Goal: Task Accomplishment & Management: Use online tool/utility

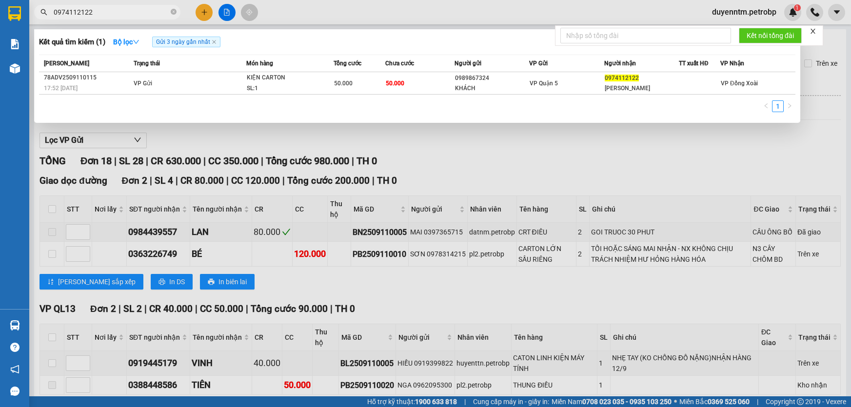
click at [170, 13] on span "0974112122" at bounding box center [107, 12] width 146 height 15
click at [173, 12] on icon "close-circle" at bounding box center [174, 12] width 6 height 6
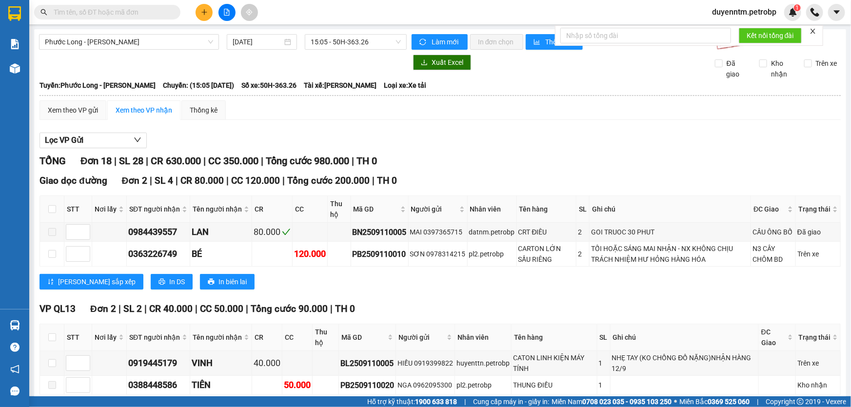
click at [141, 12] on input "text" at bounding box center [111, 12] width 115 height 11
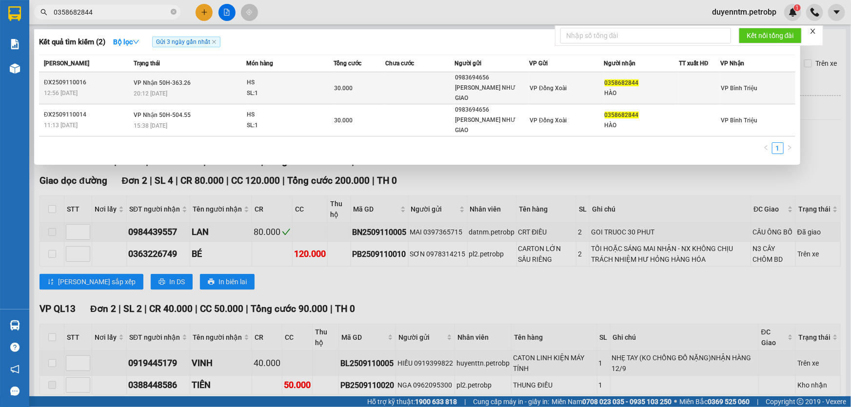
type input "0358682844"
click at [181, 80] on span "VP Nhận 50H-363.26" at bounding box center [162, 83] width 57 height 7
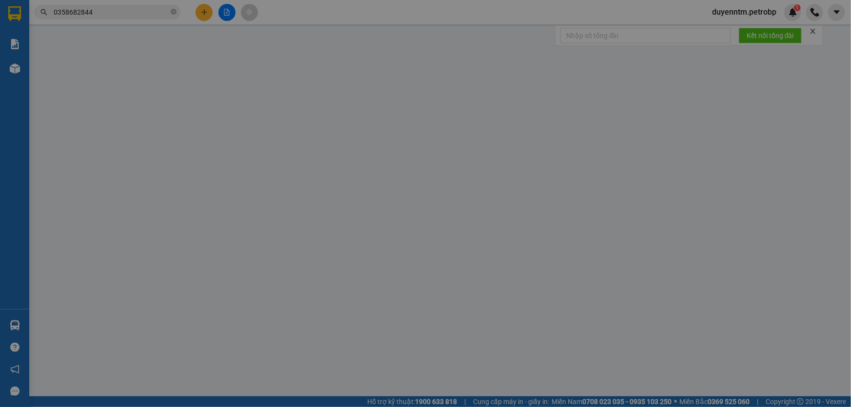
type input "0983694656"
type input "[PERSON_NAME] NHƯ GIAO"
type input "0358682844"
type input "HÀO"
type input "30.000"
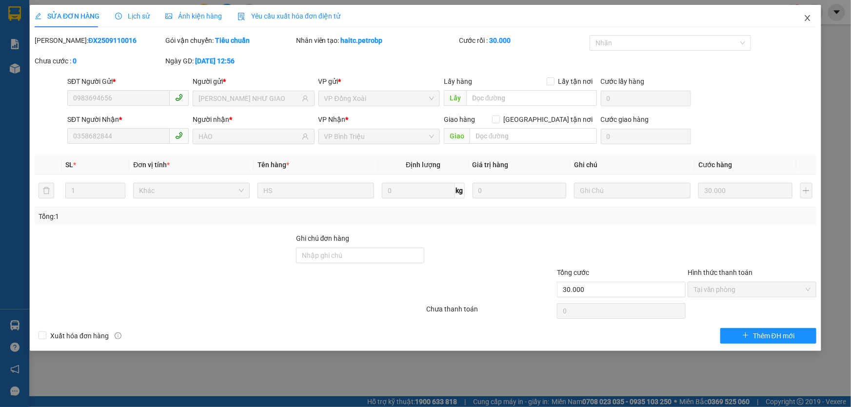
click at [801, 17] on span "Close" at bounding box center [807, 18] width 27 height 27
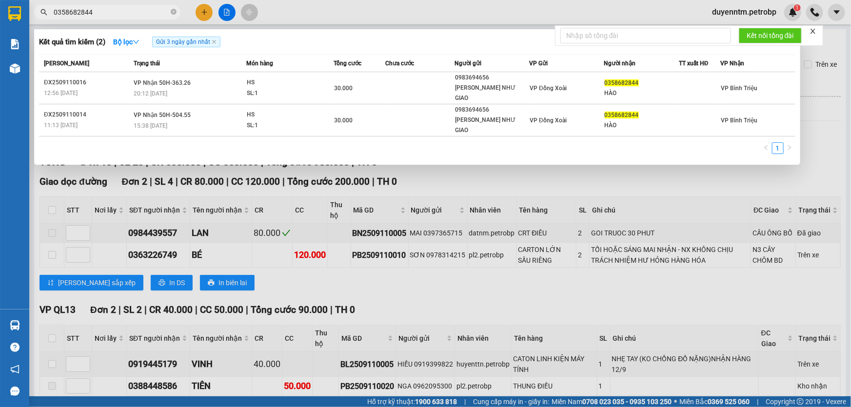
click at [111, 12] on input "0358682844" at bounding box center [111, 12] width 115 height 11
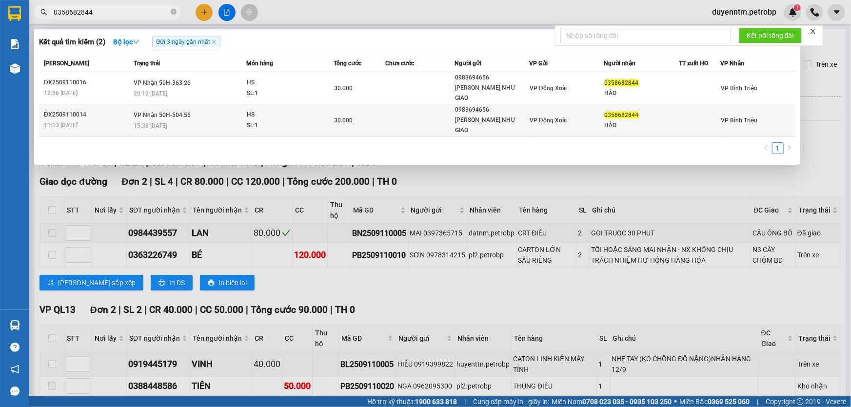
click at [169, 112] on span "VP Nhận 50H-504.55" at bounding box center [162, 115] width 57 height 7
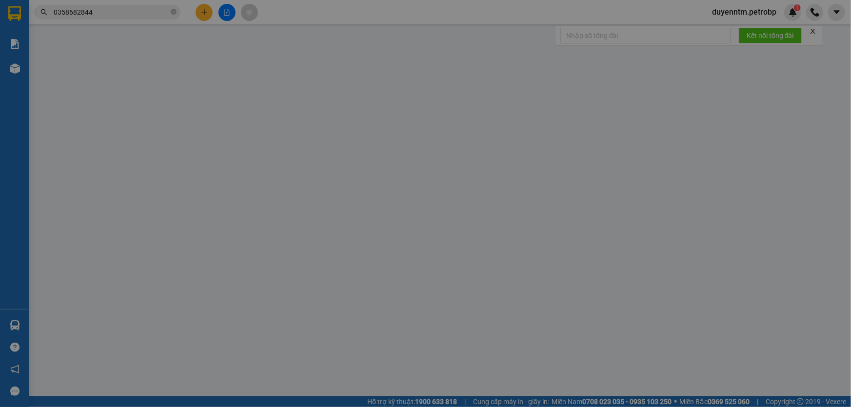
type input "0983694656"
type input "[PERSON_NAME] NHƯ GIAO"
type input "0358682844"
type input "HÀO"
type input "30.000"
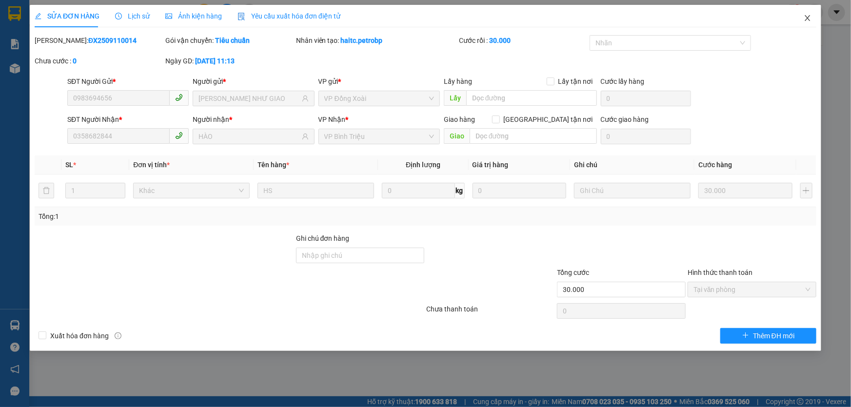
click at [810, 20] on icon "close" at bounding box center [808, 18] width 8 height 8
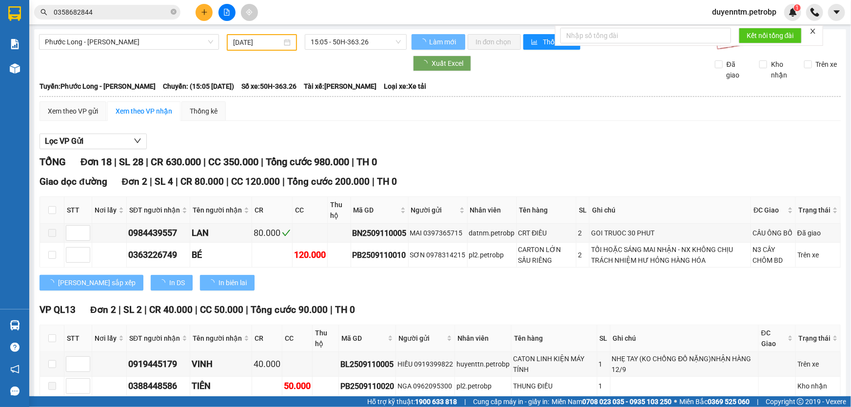
click at [127, 12] on input "0358682844" at bounding box center [111, 12] width 115 height 11
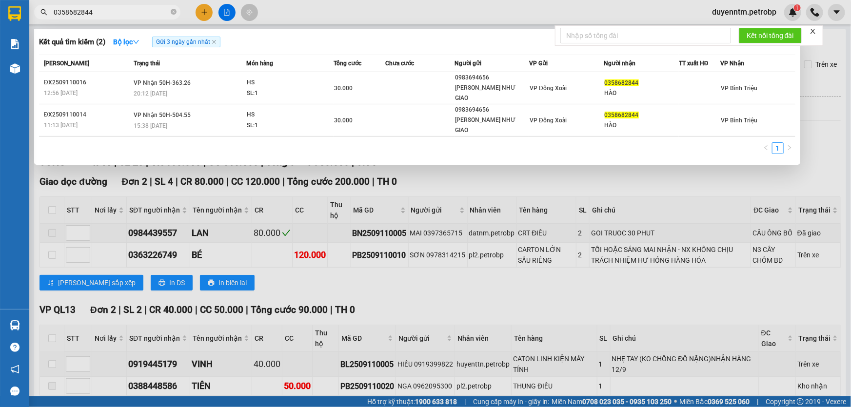
click at [137, 15] on input "0358682844" at bounding box center [111, 12] width 115 height 11
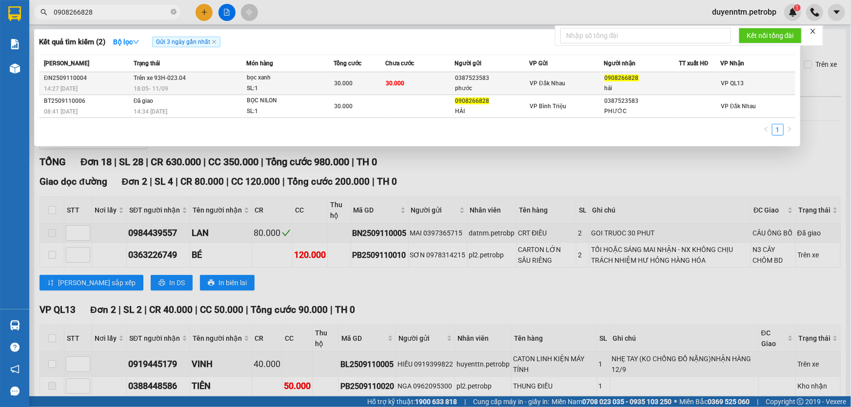
type input "0908266828"
click at [262, 77] on div "bọc xanh" at bounding box center [283, 78] width 73 height 11
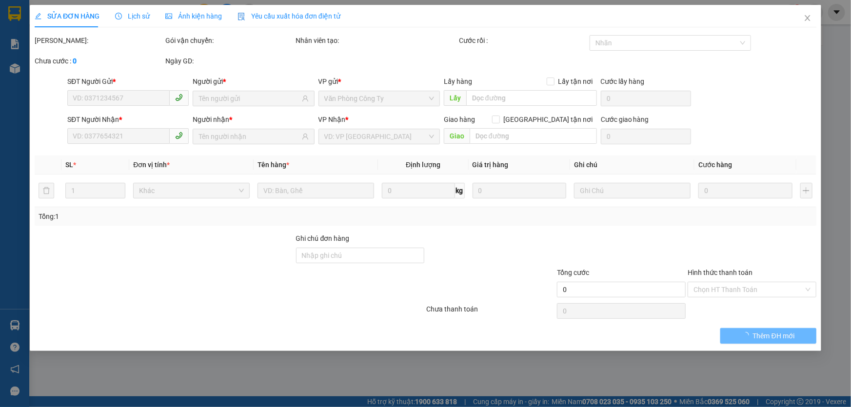
type input "0387523583"
type input "phước"
type input "0908266828"
type input "hải"
type input "30.000"
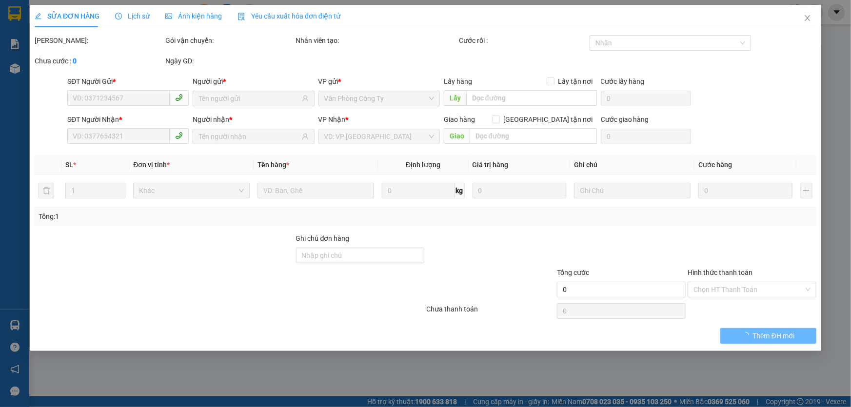
type input "30.000"
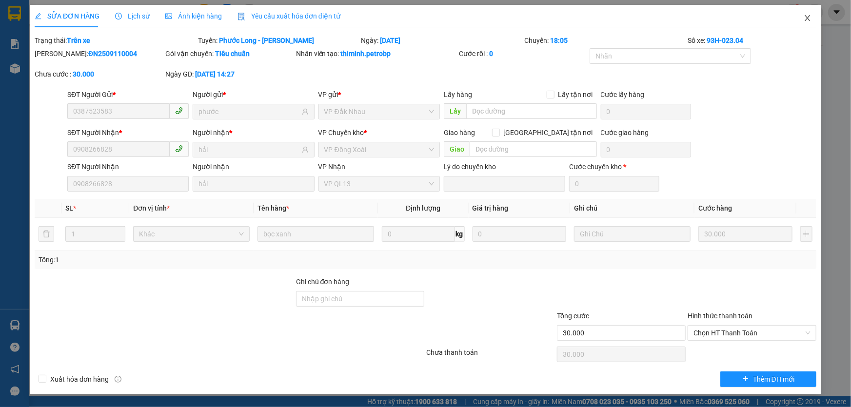
click at [808, 14] on icon "close" at bounding box center [808, 18] width 8 height 8
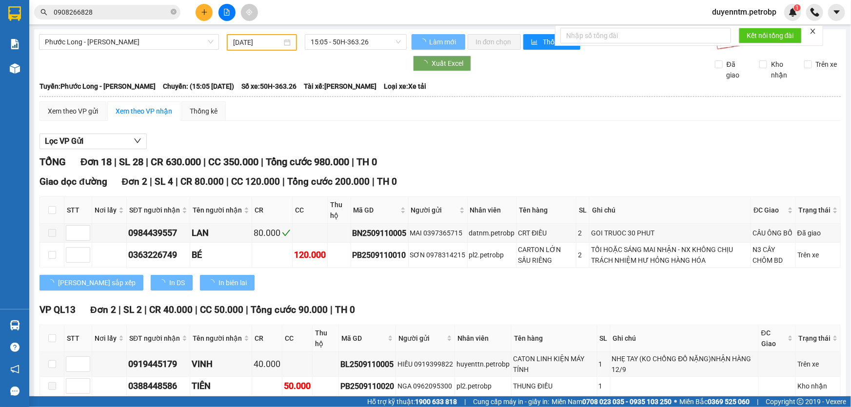
click at [130, 14] on input "0908266828" at bounding box center [111, 12] width 115 height 11
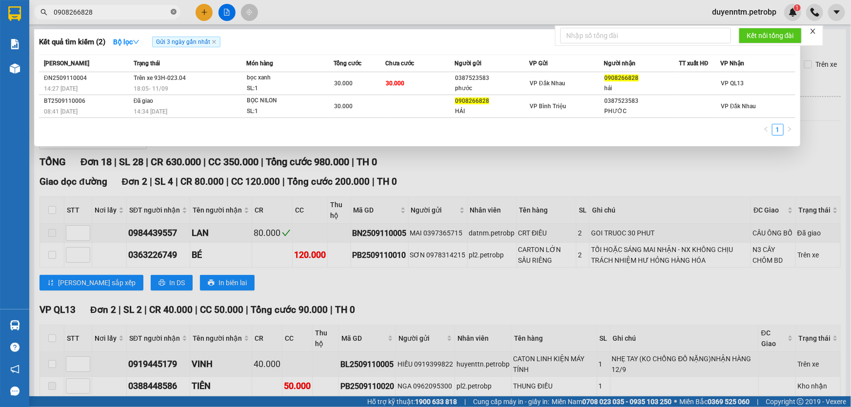
click at [176, 10] on icon "close-circle" at bounding box center [174, 12] width 6 height 6
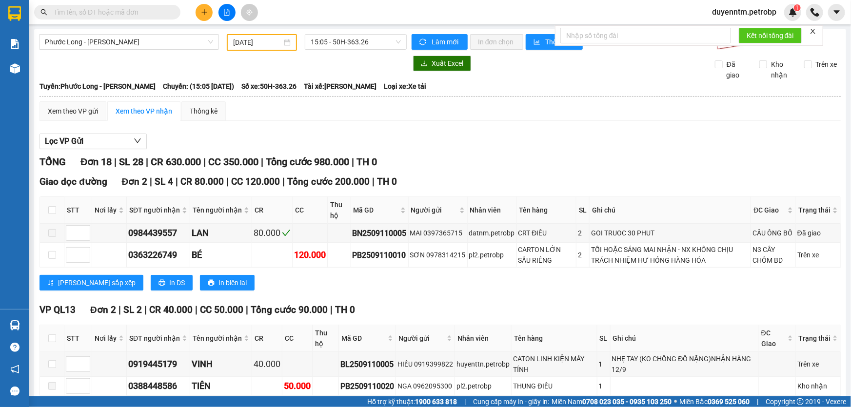
click at [129, 17] on input "text" at bounding box center [111, 12] width 115 height 11
click at [132, 14] on input "text" at bounding box center [111, 12] width 115 height 11
click at [158, 7] on input "text" at bounding box center [111, 12] width 115 height 11
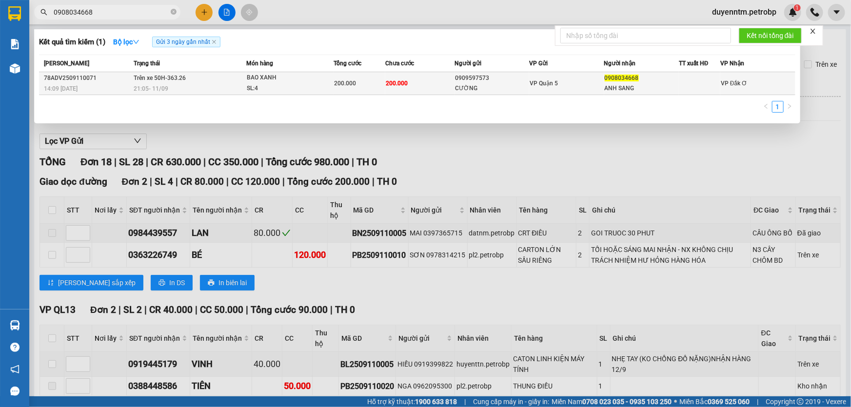
type input "0908034668"
click at [274, 76] on div "BAO XANH" at bounding box center [283, 78] width 73 height 11
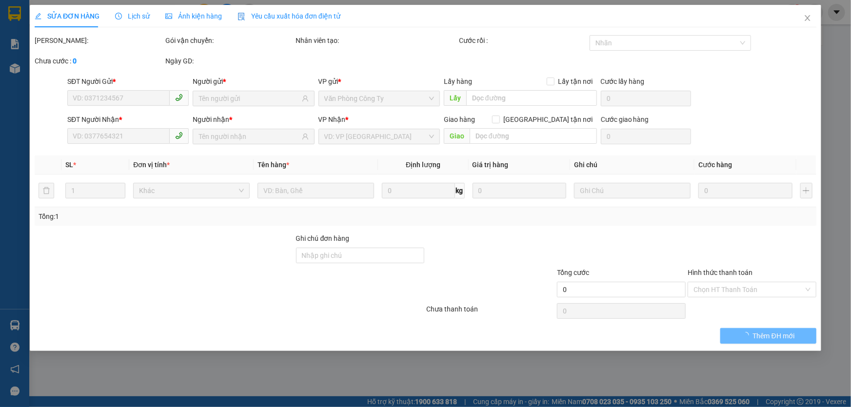
type input "0909597573"
type input "CƯỜNG"
type input "0908034668"
type input "ANH SANG"
type input "200.000"
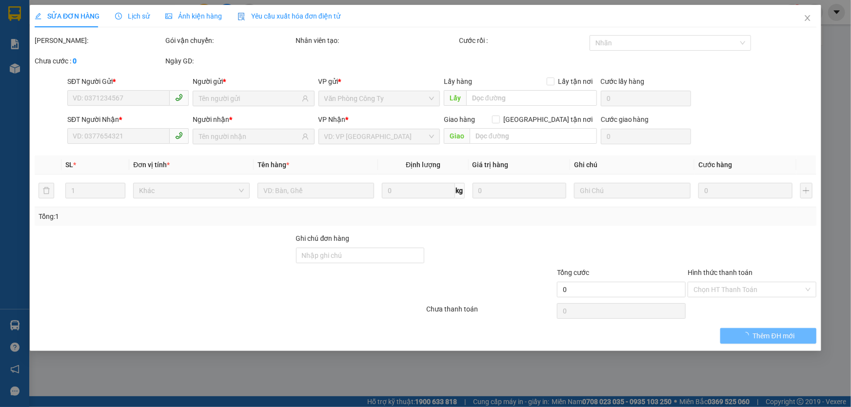
type input "200.000"
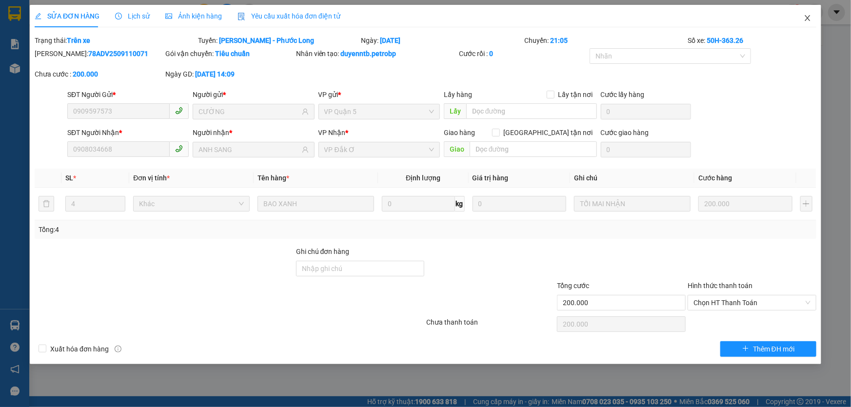
click at [807, 20] on icon "close" at bounding box center [807, 18] width 5 height 6
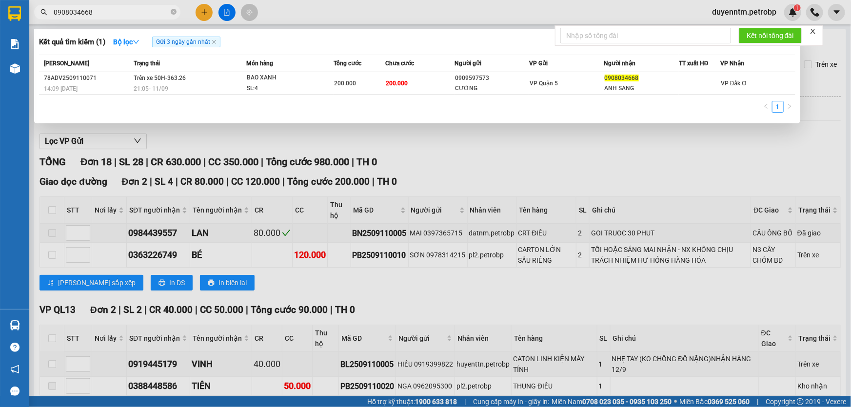
click at [120, 14] on input "0908034668" at bounding box center [111, 12] width 115 height 11
